Goal: Entertainment & Leisure: Consume media (video, audio)

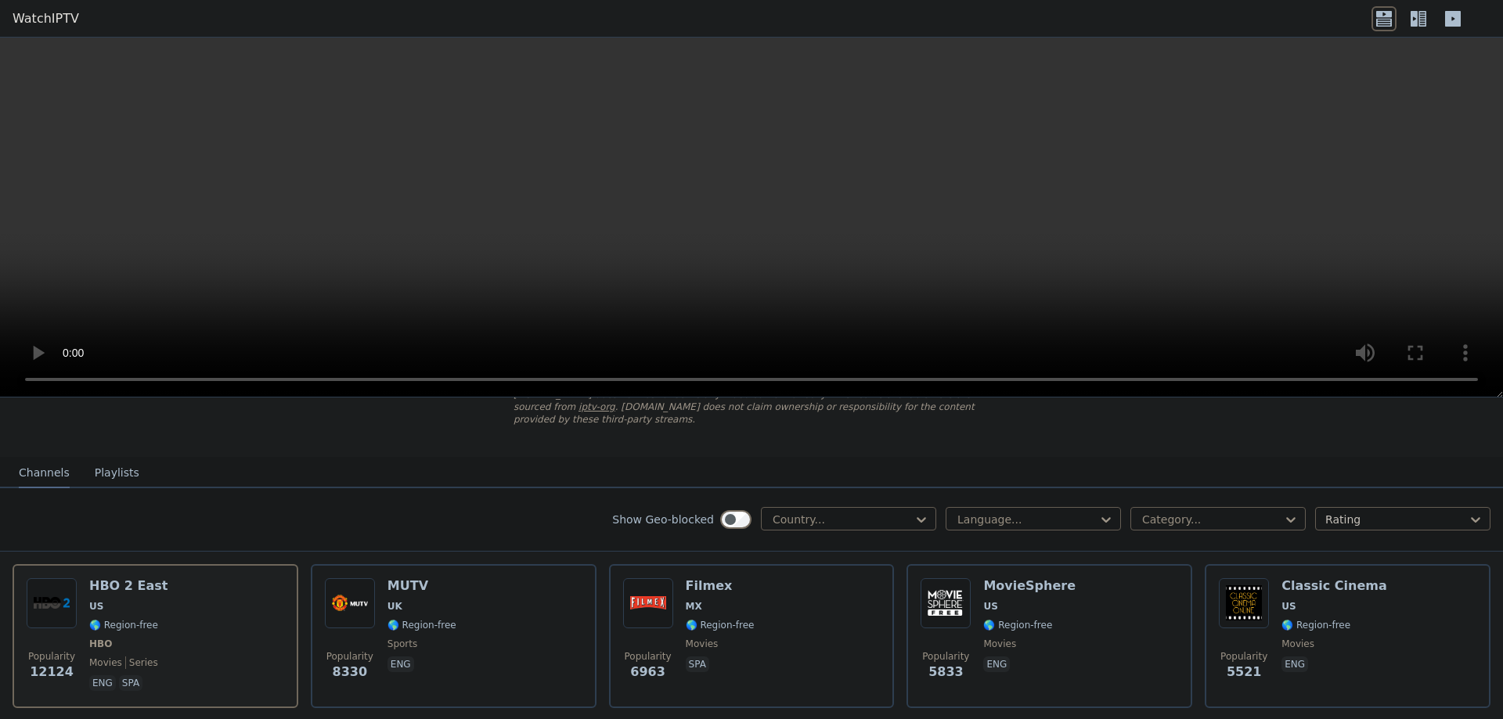
scroll to position [99, 0]
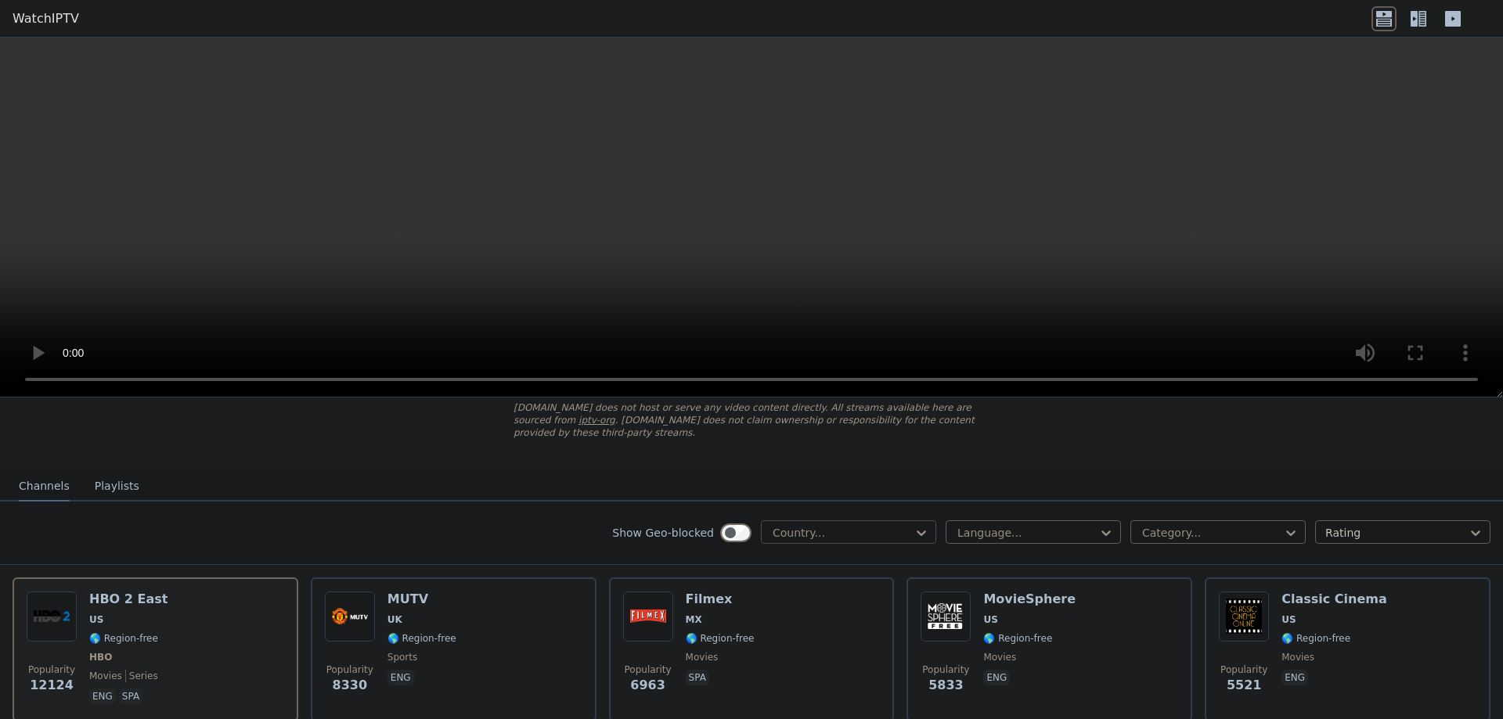
click at [833, 525] on div at bounding box center [842, 533] width 142 height 16
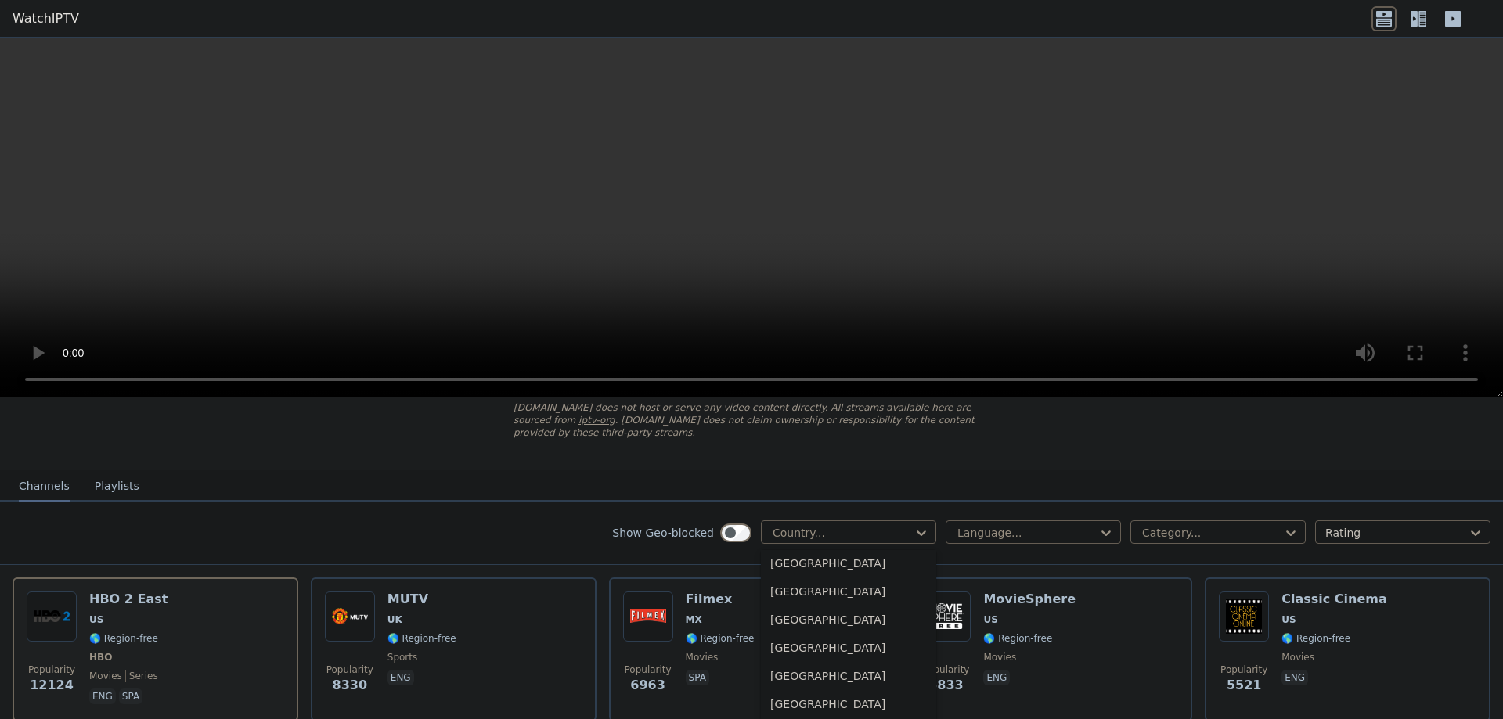
scroll to position [5325, 0]
click at [797, 597] on div "[GEOGRAPHIC_DATA]" at bounding box center [848, 611] width 175 height 28
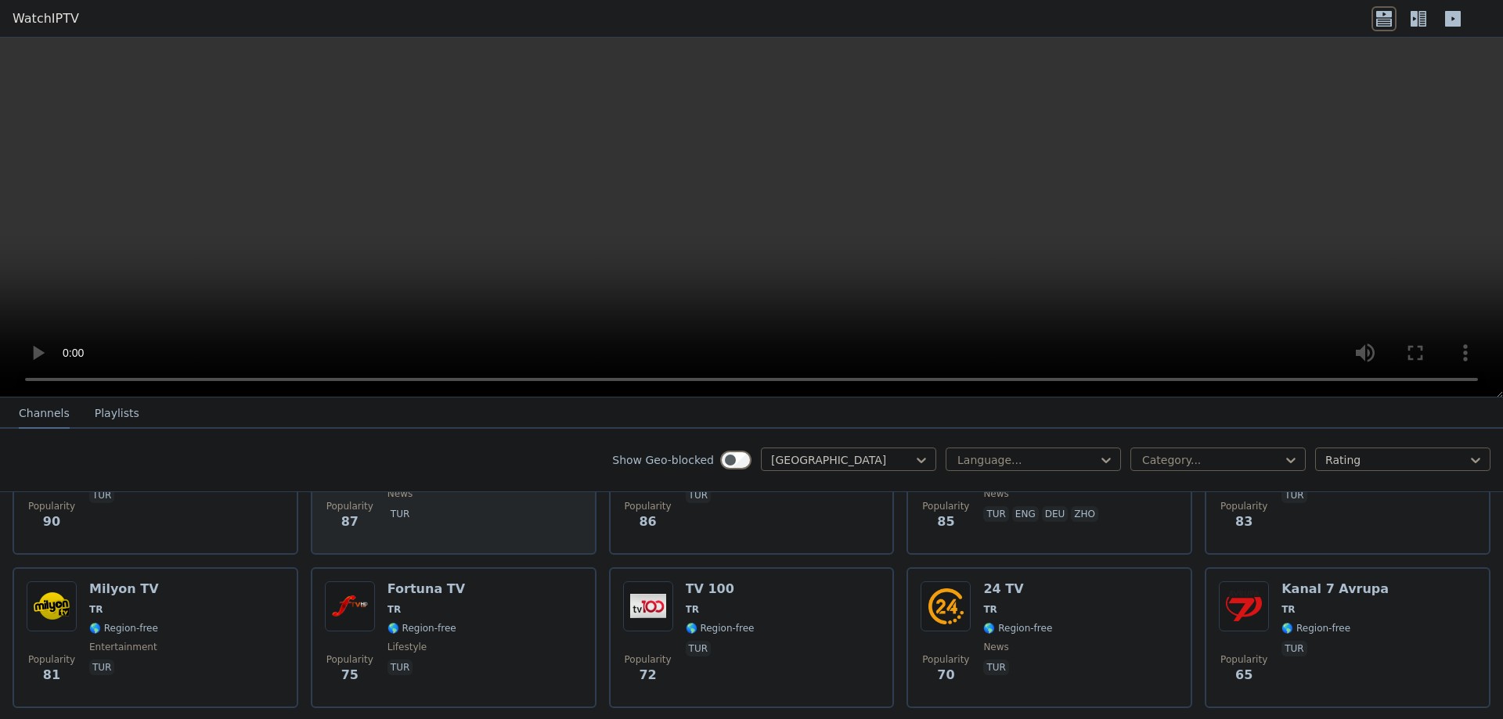
scroll to position [986, 0]
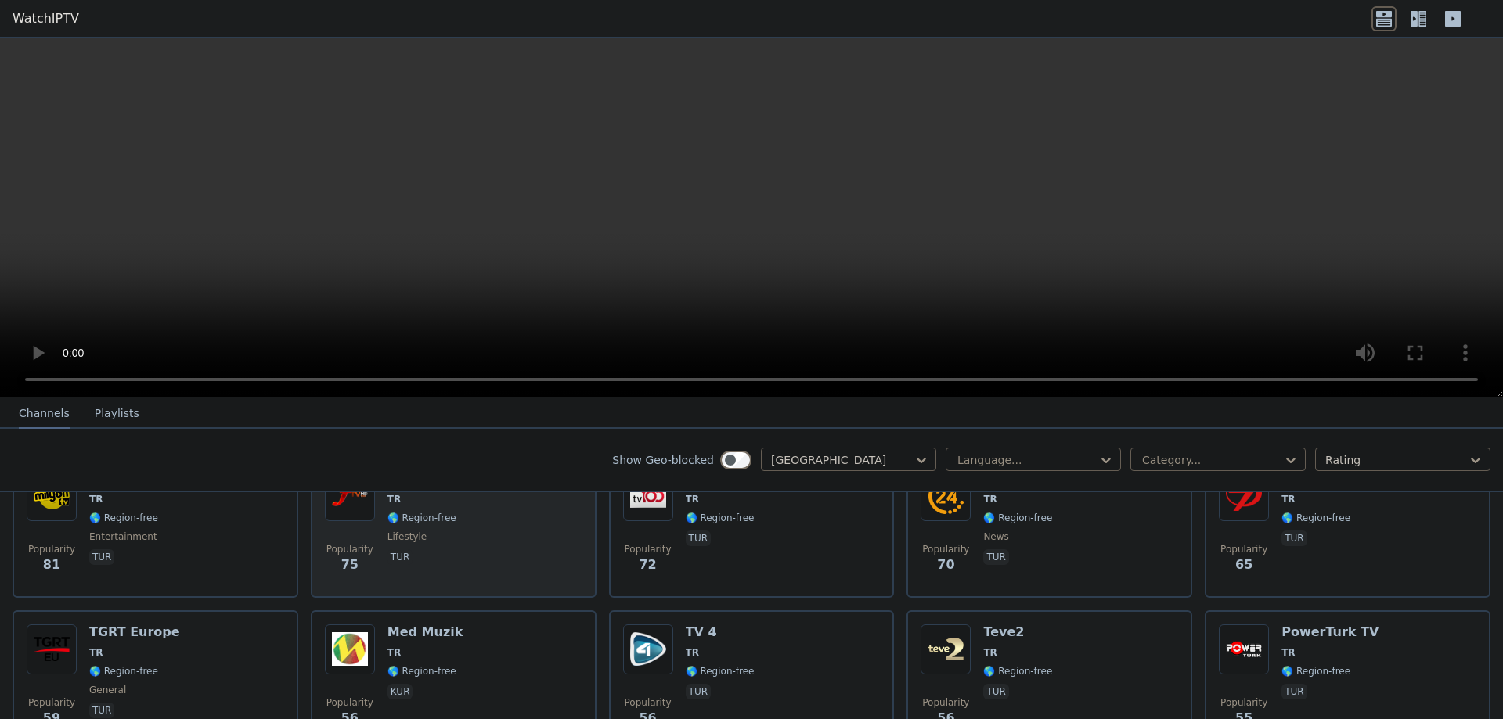
click at [517, 577] on div "Popularity 75 Fortuna TV TR 🌎 Region-free lifestyle tur" at bounding box center [454, 527] width 286 height 141
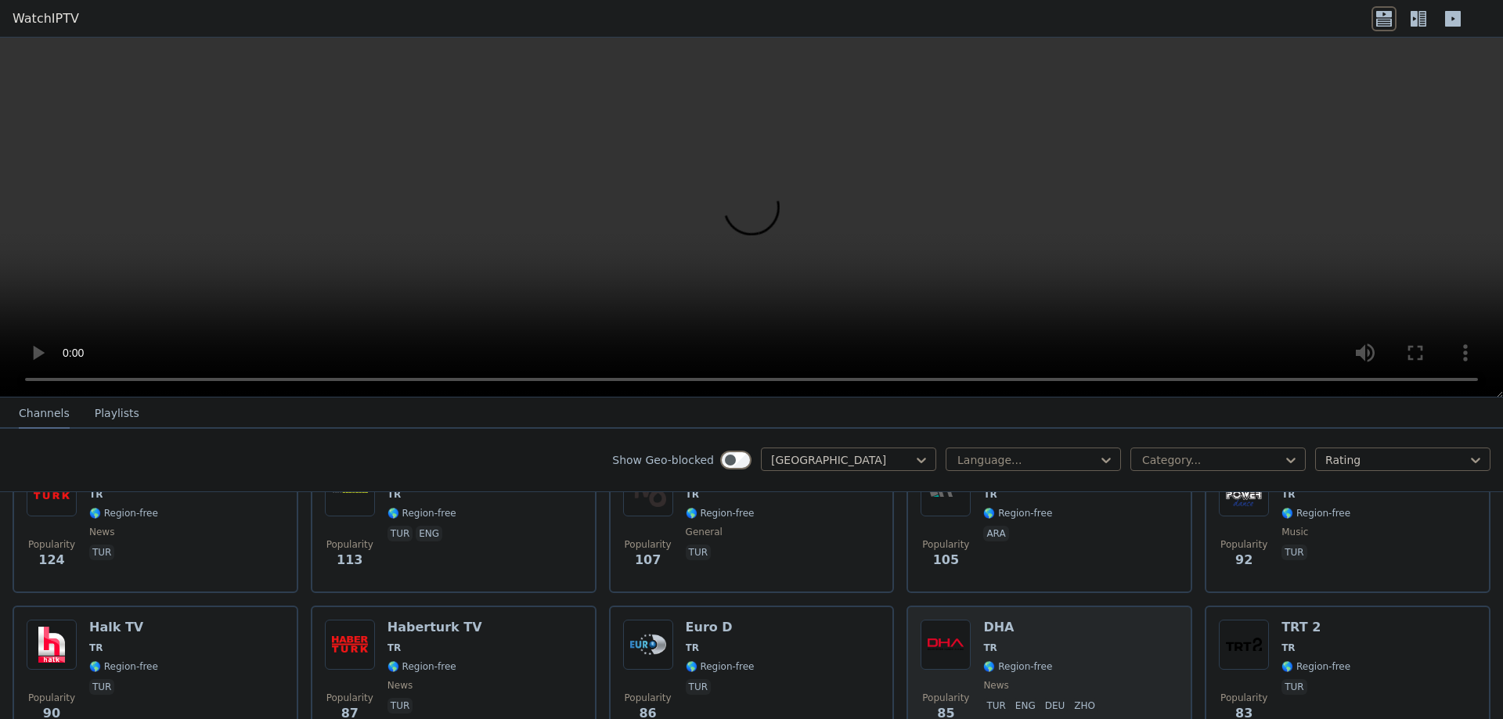
scroll to position [690, 0]
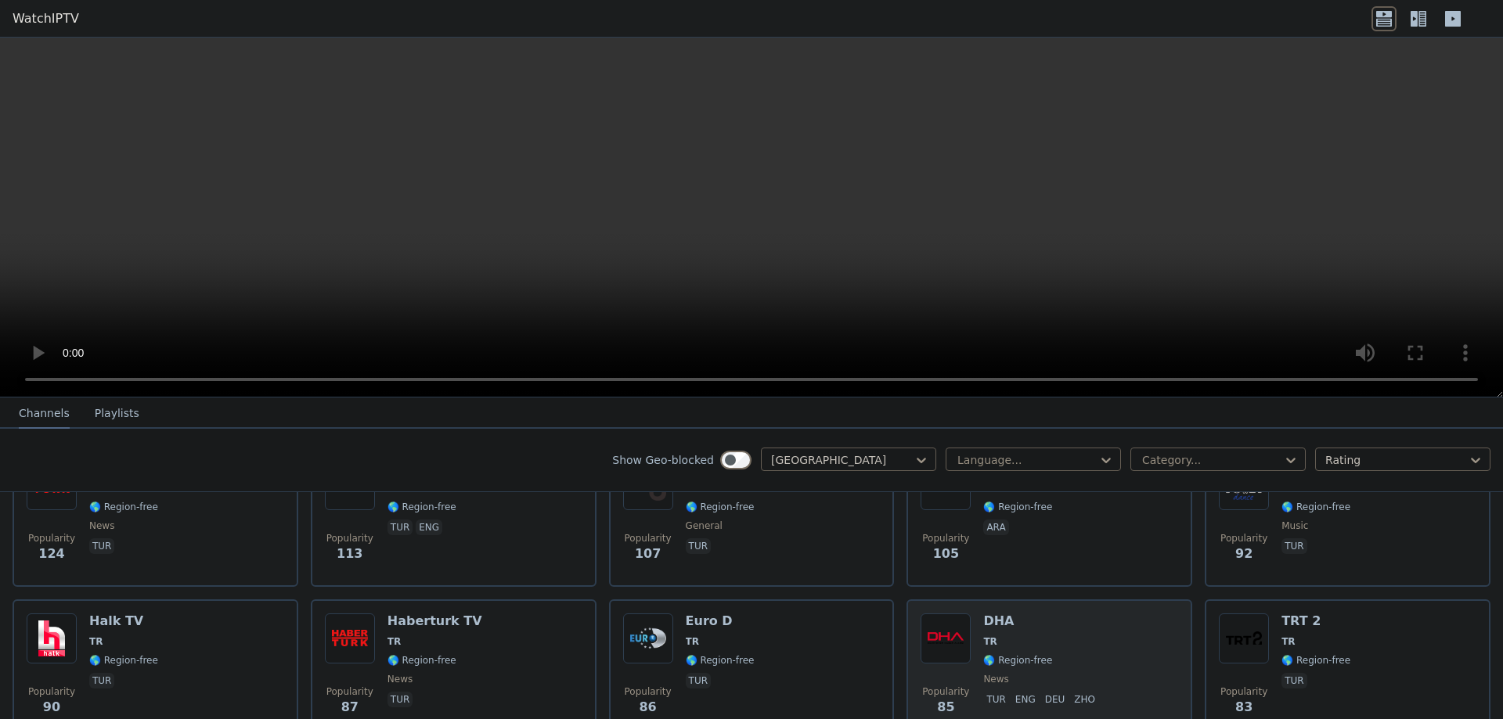
click at [1050, 635] on span "TR" at bounding box center [1042, 641] width 118 height 13
click at [1082, 616] on h6 "DHA" at bounding box center [1042, 622] width 118 height 16
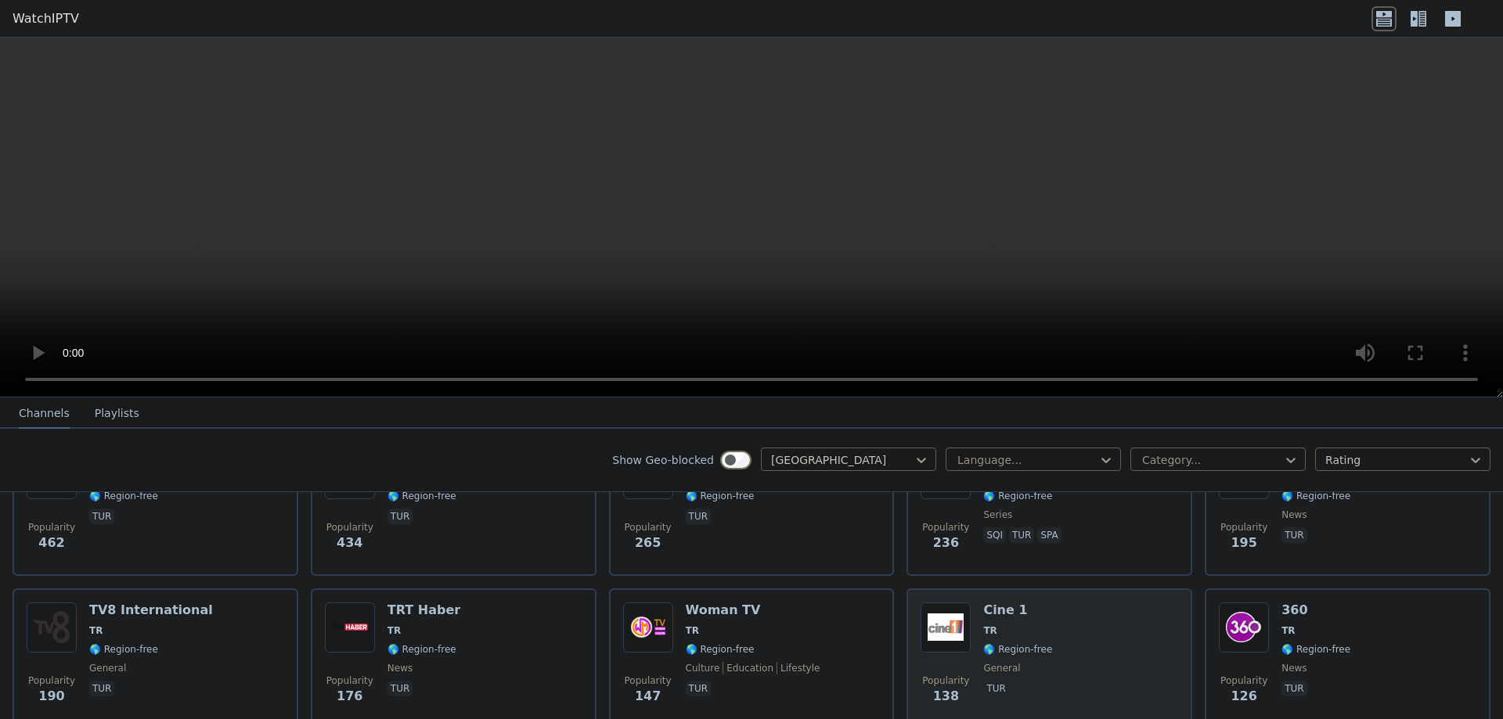
scroll to position [0, 0]
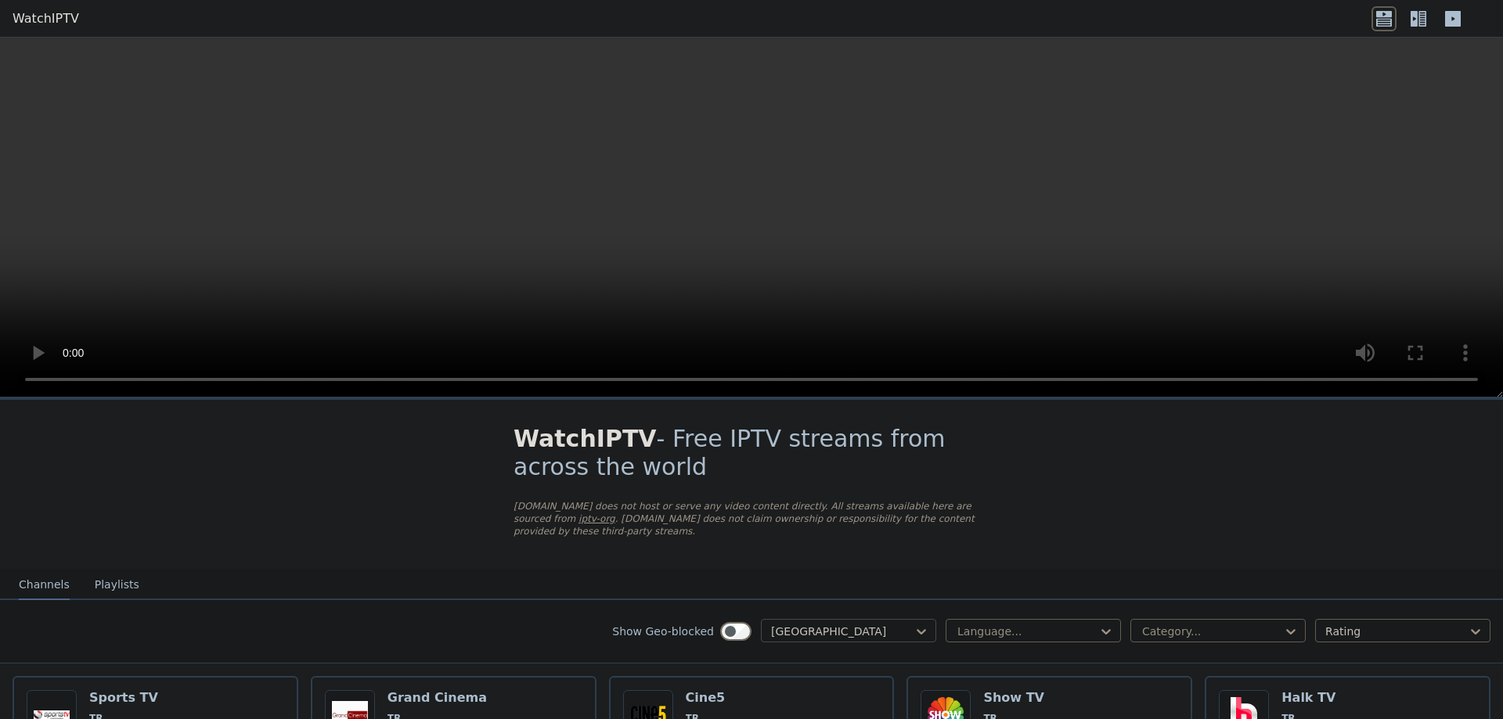
click at [912, 624] on div at bounding box center [842, 632] width 142 height 16
click at [813, 705] on div "[GEOGRAPHIC_DATA]" at bounding box center [848, 710] width 175 height 28
